Goal: Information Seeking & Learning: Learn about a topic

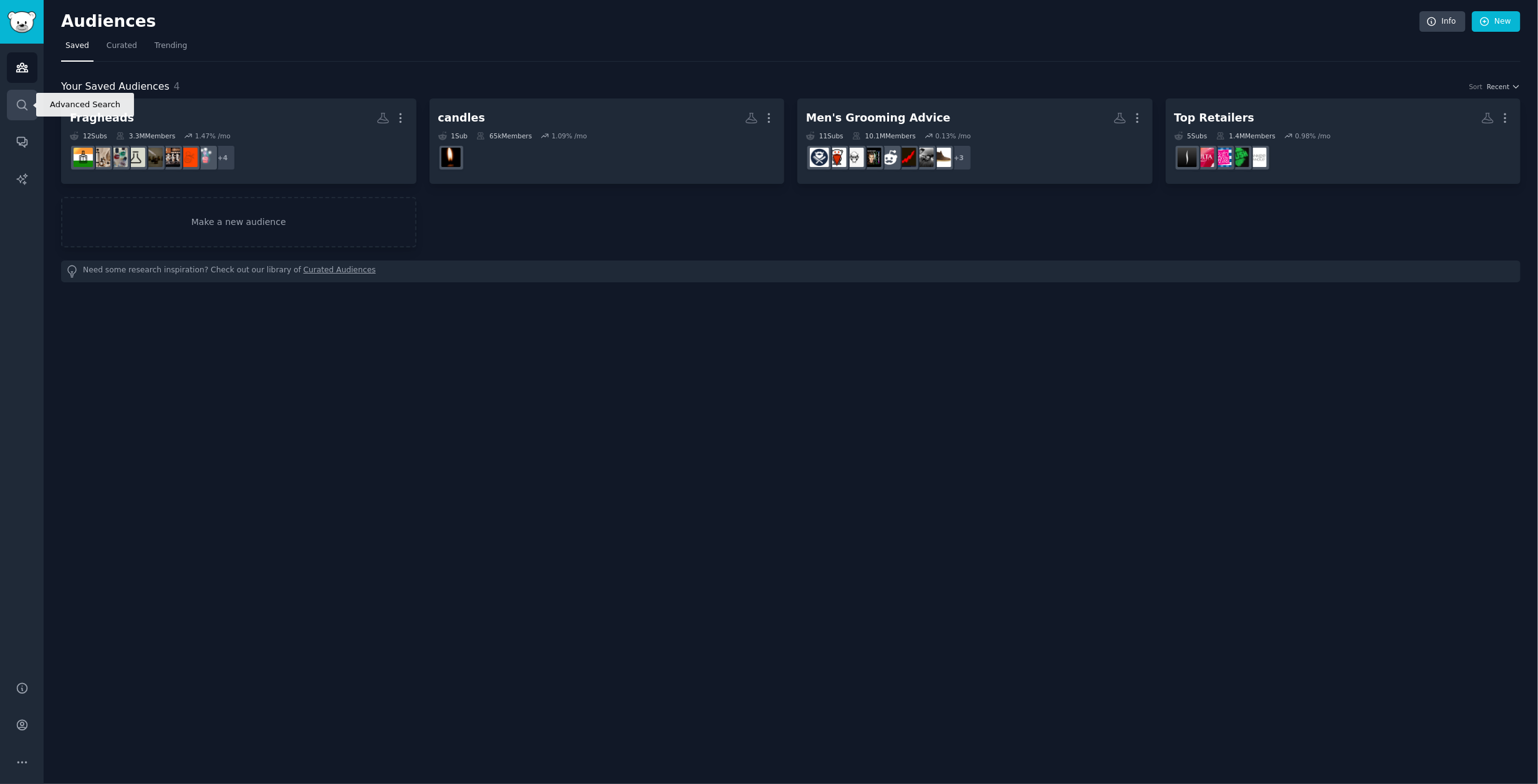
click at [21, 106] on icon "Sidebar" at bounding box center [22, 105] width 13 height 13
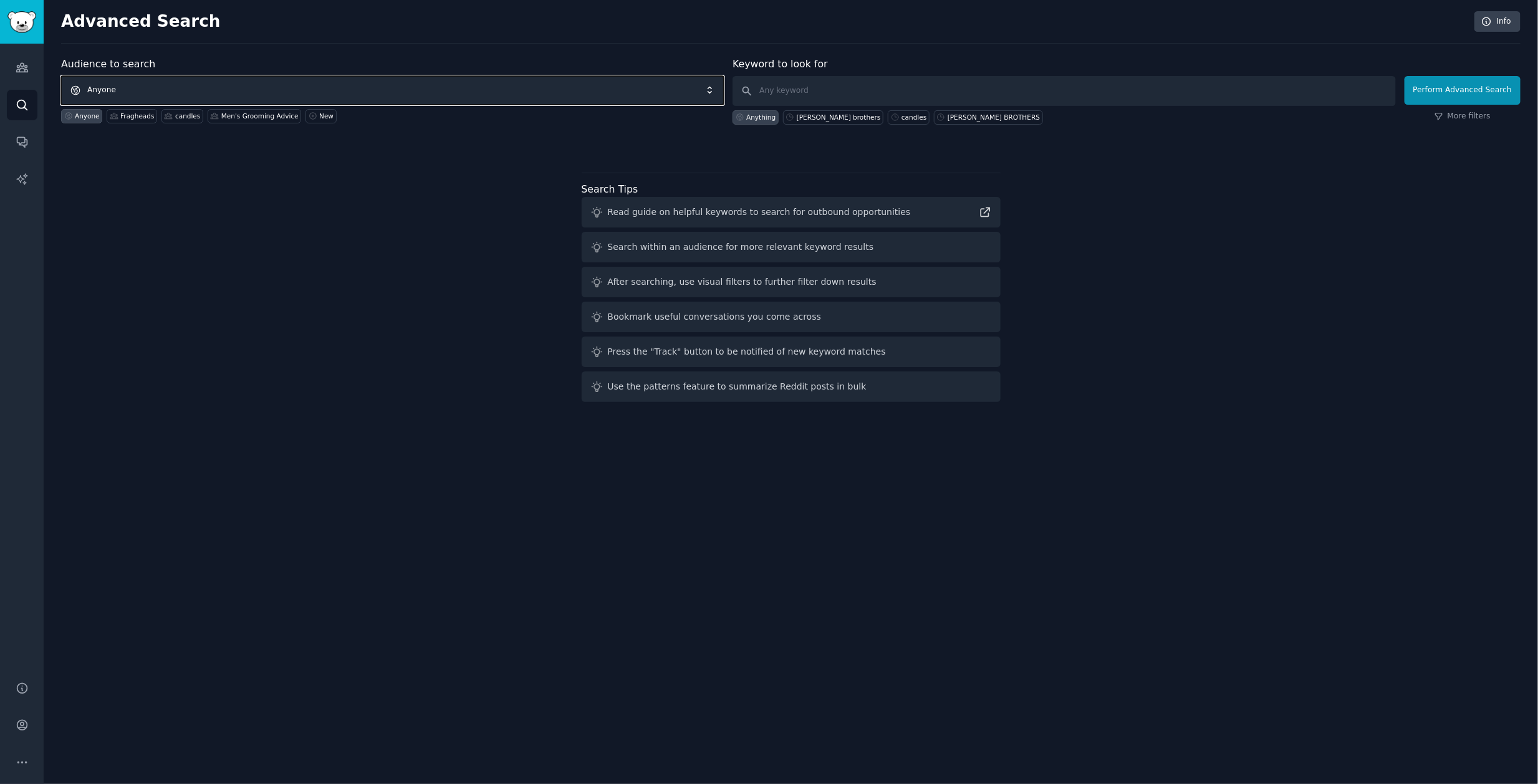
click at [146, 86] on span "Anyone" at bounding box center [392, 90] width 663 height 28
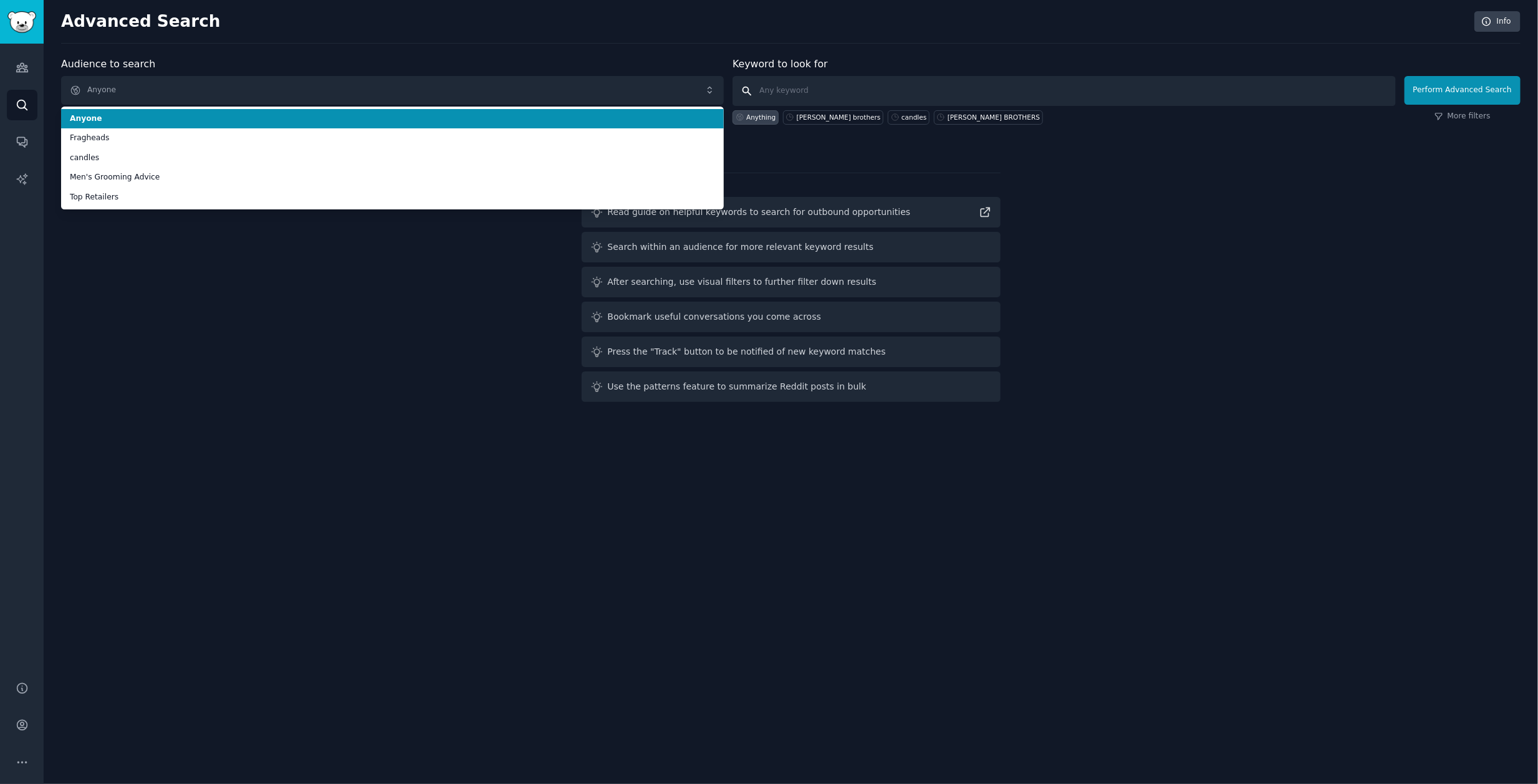
click at [812, 100] on input "text" at bounding box center [1063, 90] width 663 height 30
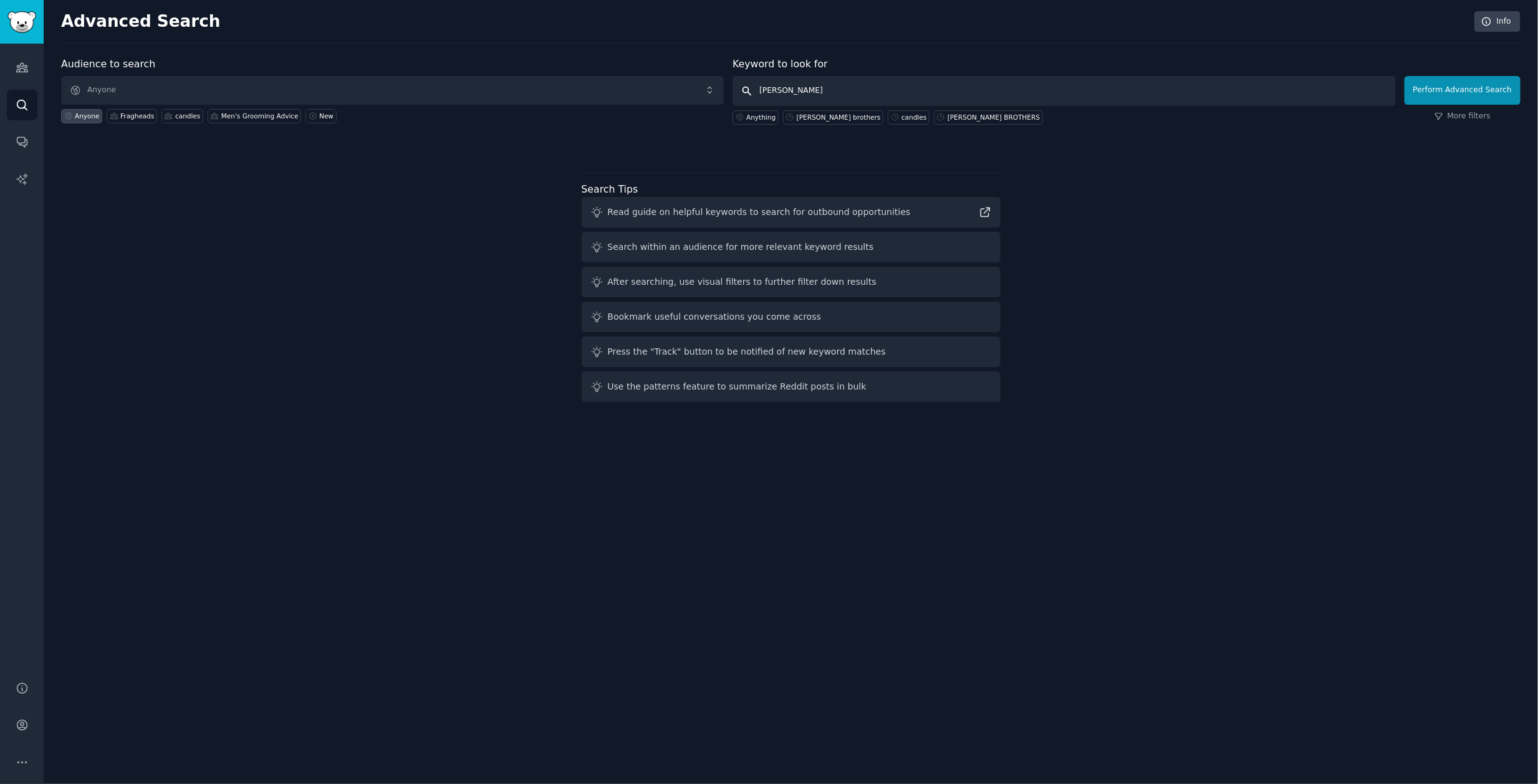
type input "ouidad"
click button "Perform Advanced Search" at bounding box center [1462, 90] width 116 height 28
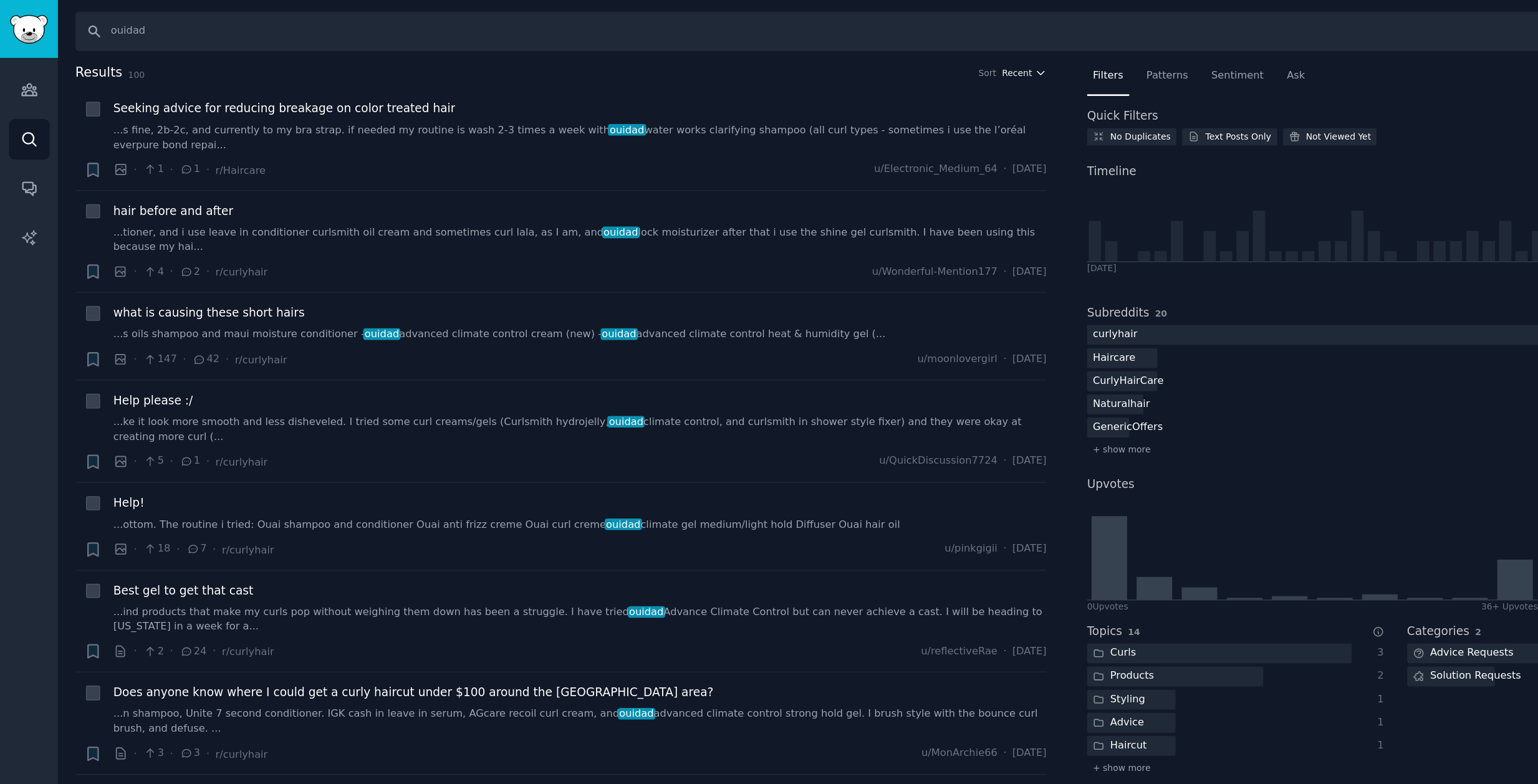
click at [773, 57] on span "Recent" at bounding box center [766, 55] width 22 height 9
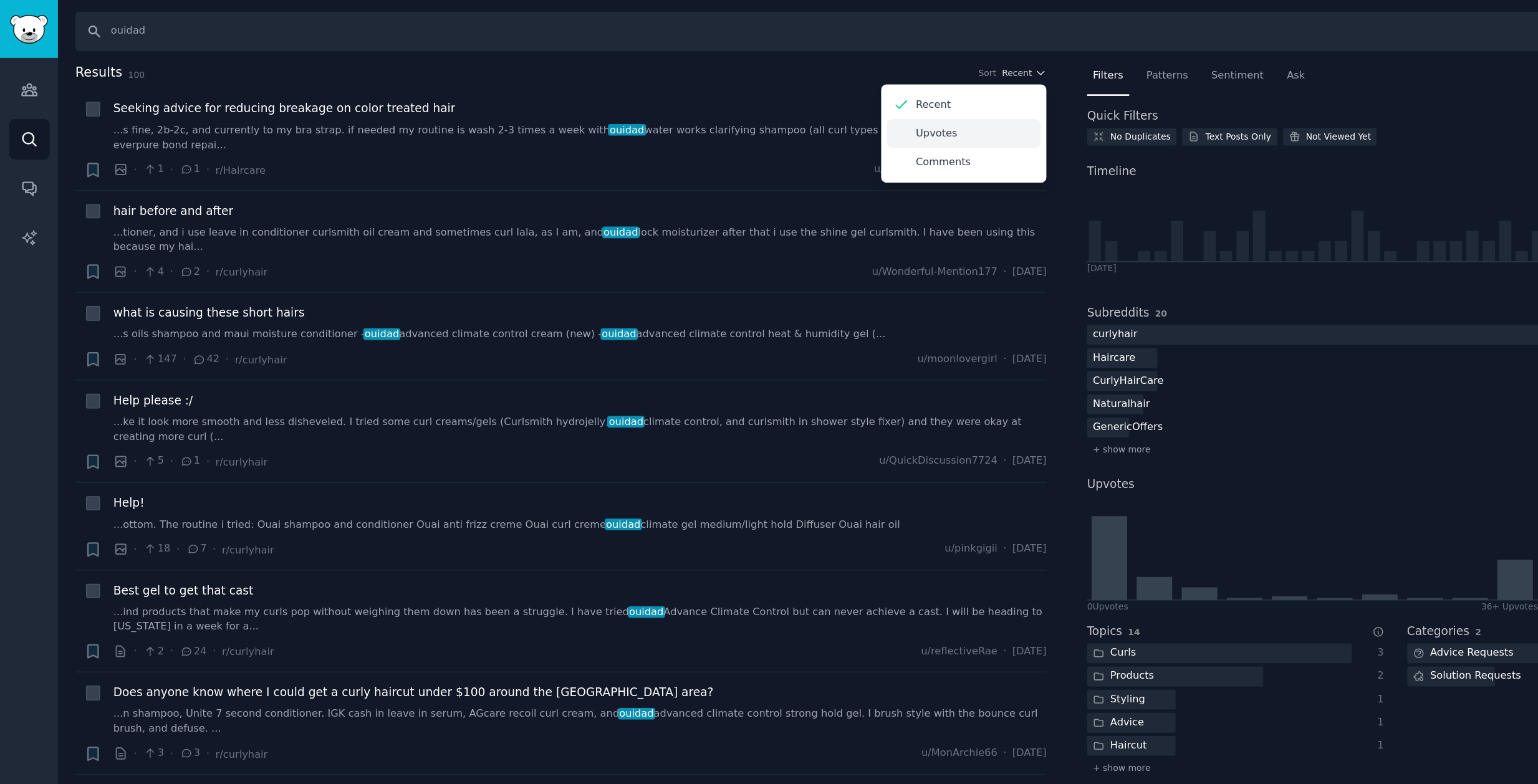
click at [732, 102] on div "Upvotes" at bounding box center [726, 100] width 116 height 22
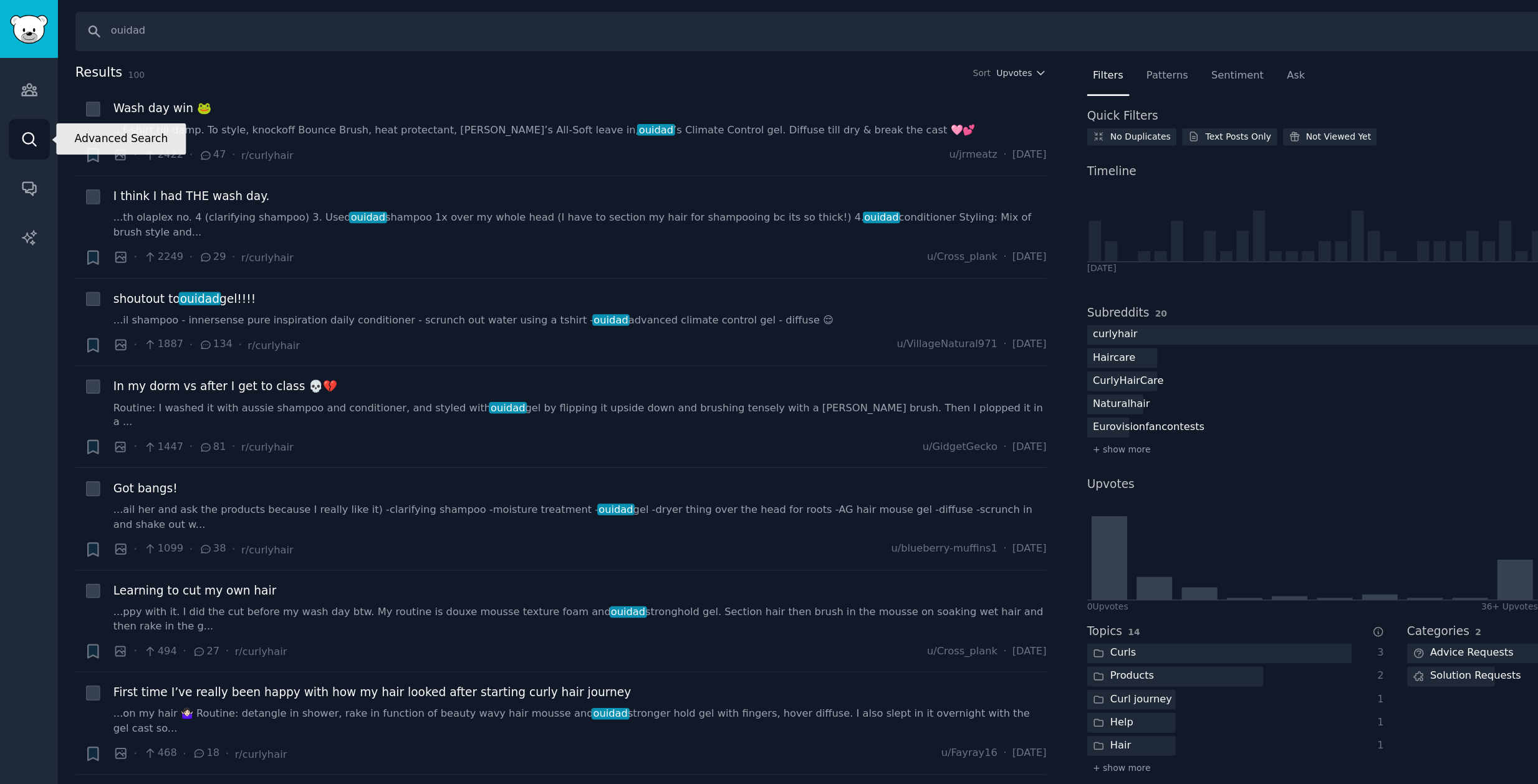
click at [28, 104] on icon "Sidebar" at bounding box center [22, 105] width 13 height 13
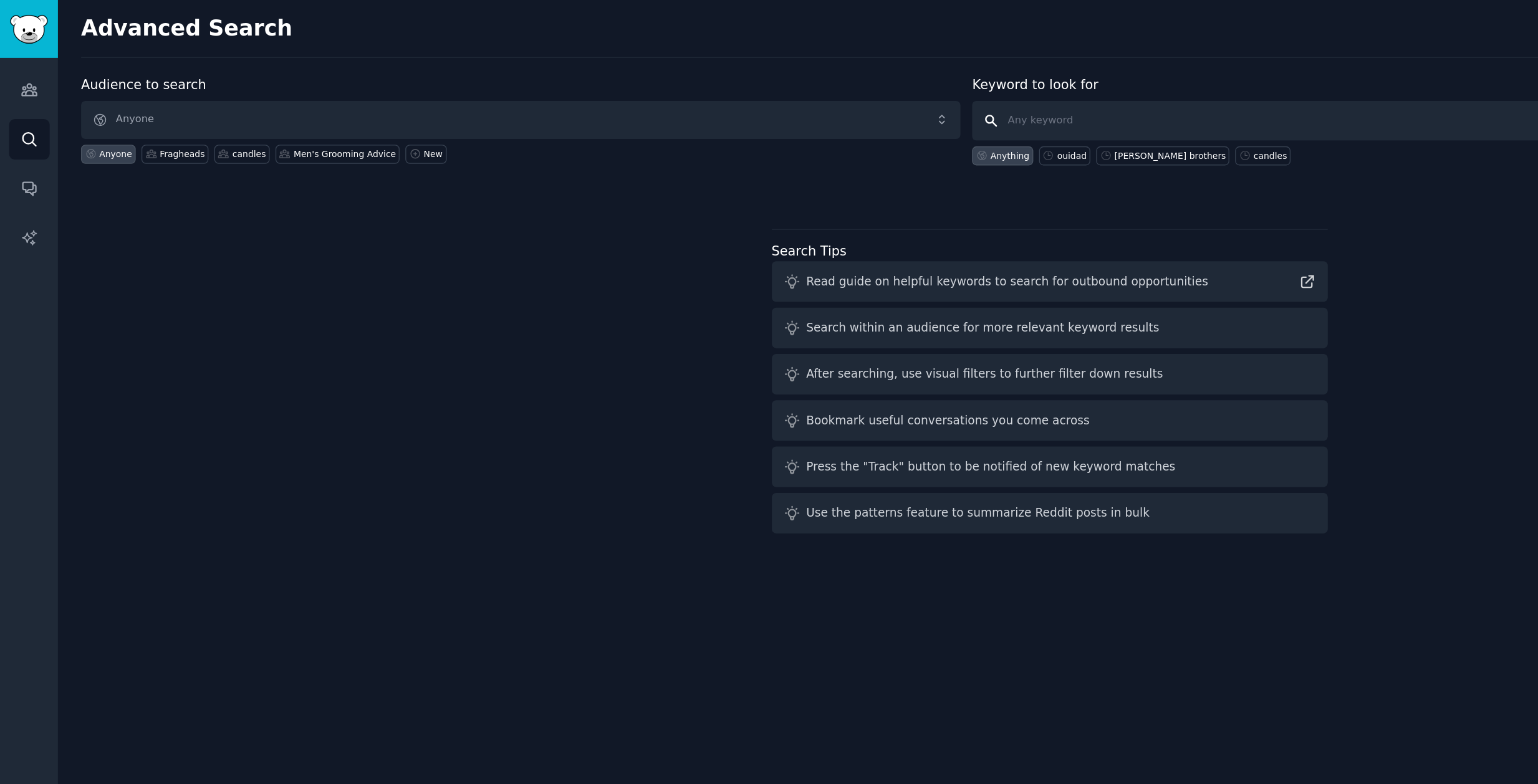
click at [788, 93] on input "text" at bounding box center [1063, 90] width 663 height 30
type input "coily hair"
click button "Perform Advanced Search" at bounding box center [1462, 90] width 116 height 28
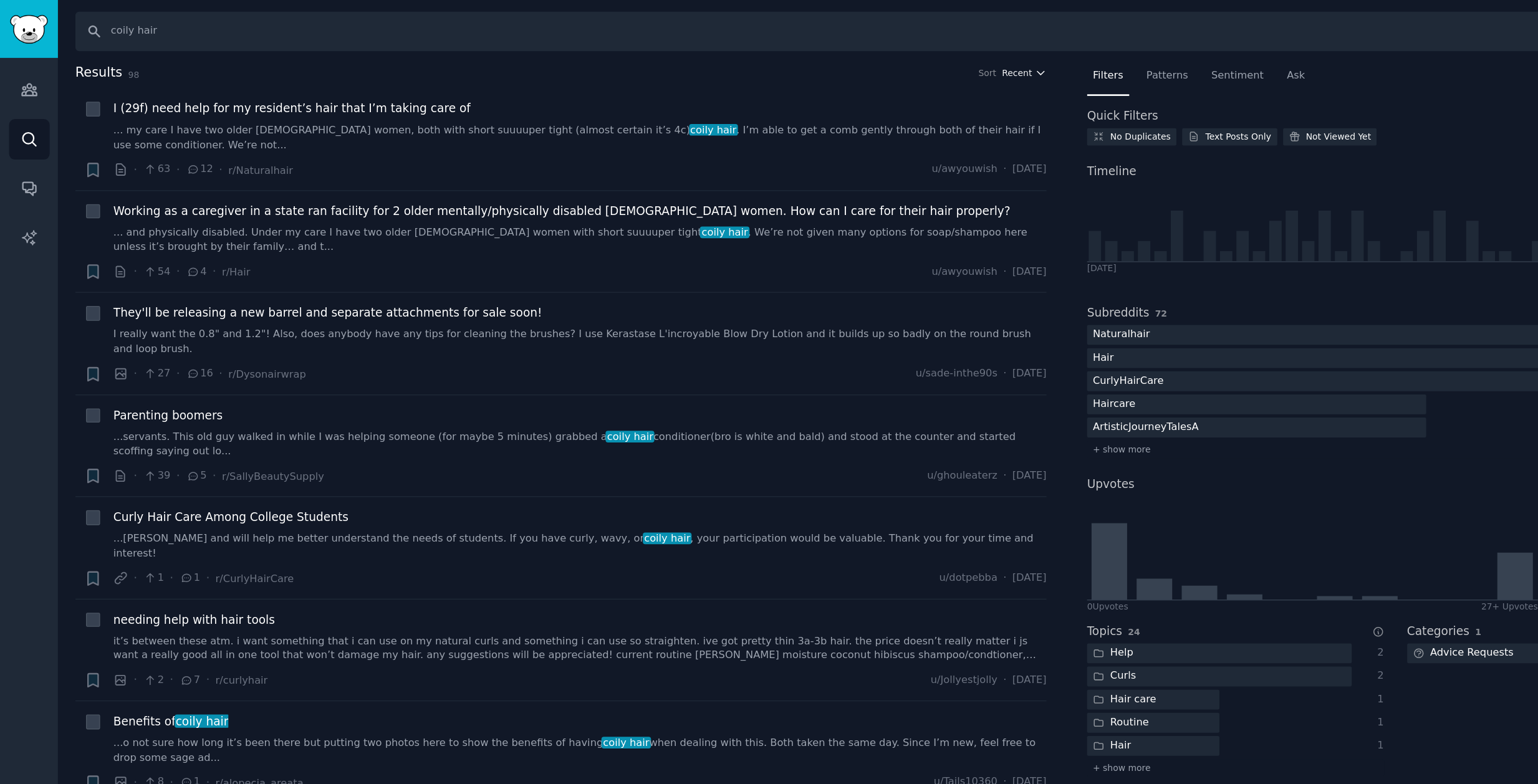
click at [770, 55] on span "Recent" at bounding box center [766, 55] width 22 height 9
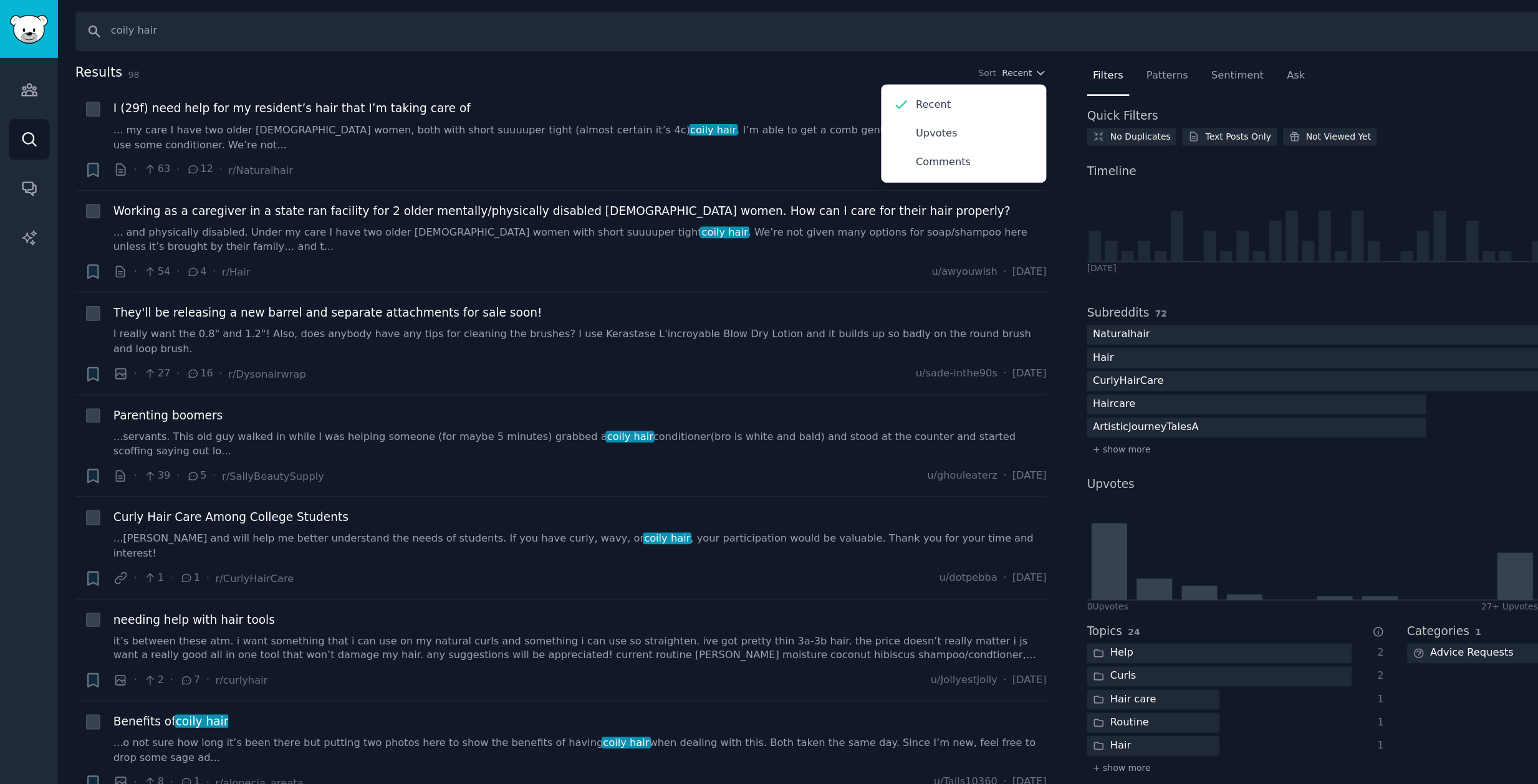
click at [588, 63] on div "Results 98 Sort Recent Recent Upvotes Comments" at bounding box center [423, 57] width 732 height 20
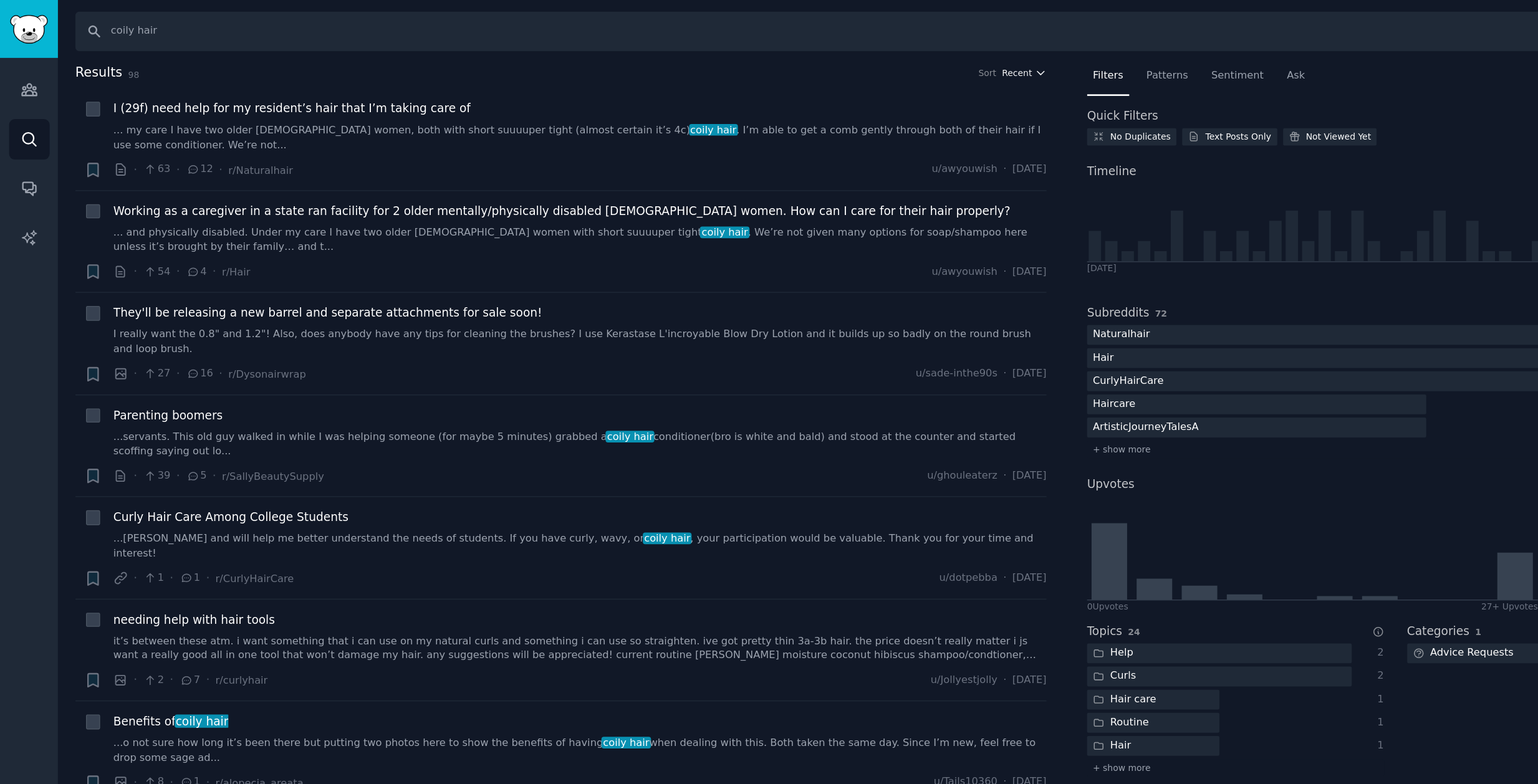
click at [764, 51] on span "Recent" at bounding box center [766, 55] width 22 height 9
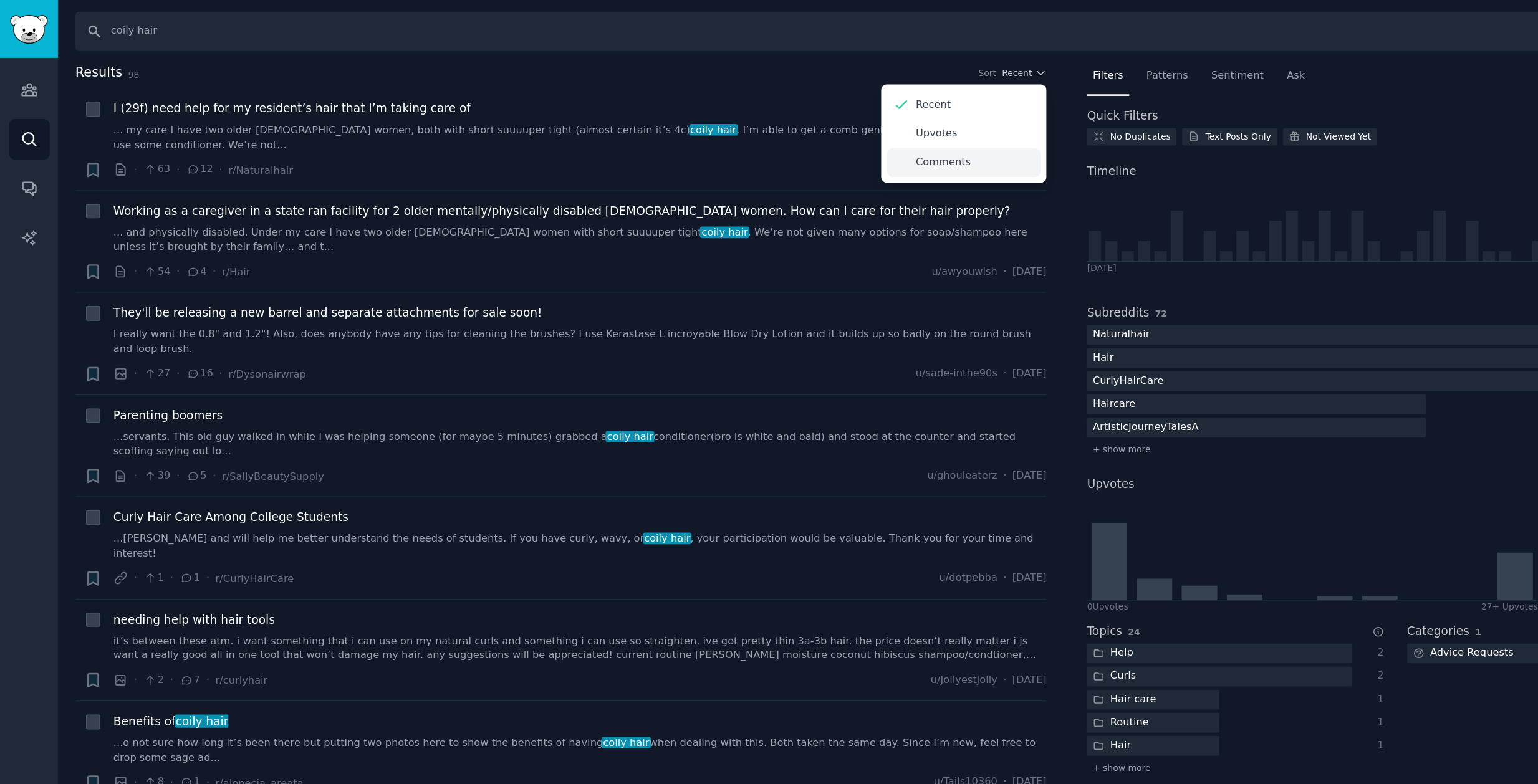
click at [711, 118] on p "Comments" at bounding box center [710, 123] width 41 height 11
